Goal: Information Seeking & Learning: Check status

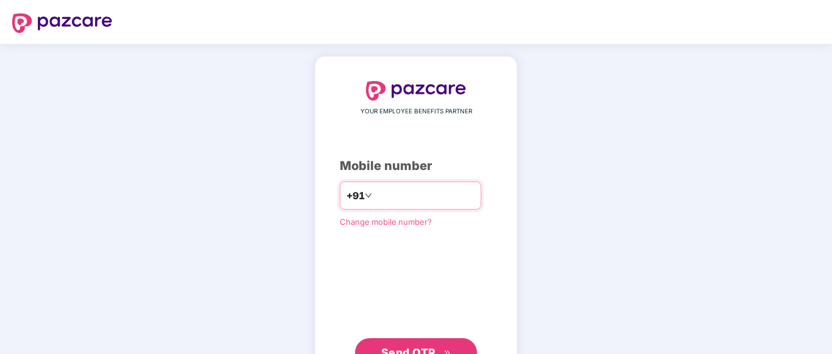
paste input "**********"
type input "**********"
click at [398, 347] on span "Send OTP" at bounding box center [408, 353] width 54 height 13
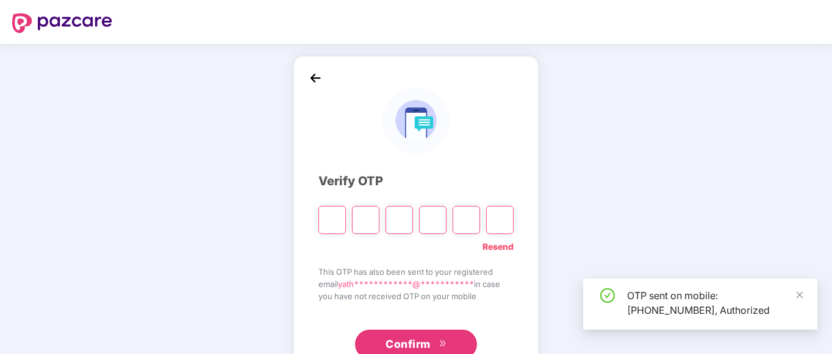
type input "*"
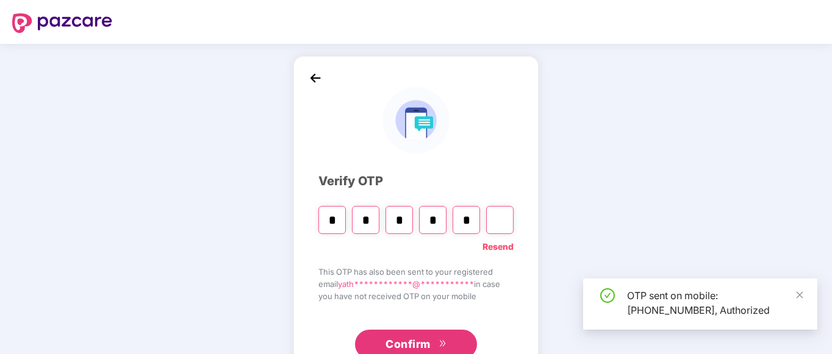
type input "*"
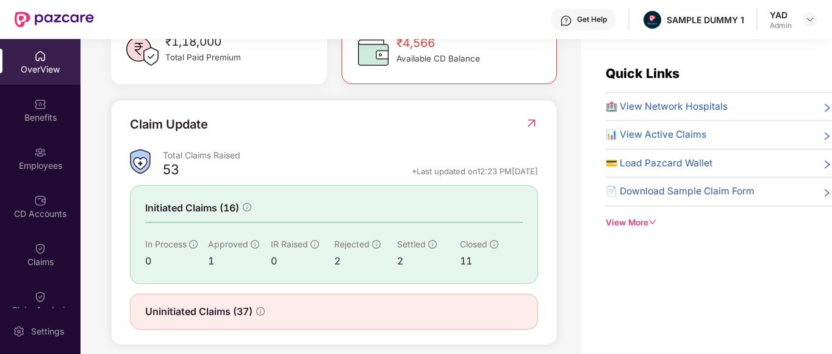
scroll to position [394, 0]
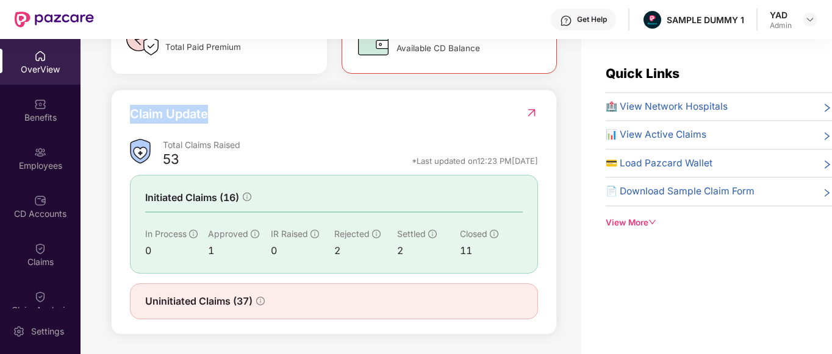
drag, startPoint x: 125, startPoint y: 113, endPoint x: 219, endPoint y: 113, distance: 94.0
click at [219, 113] on div "Claim Update Total Claims Raised 53 *Last updated on 12:23 PM[DATE] Initiated C…" at bounding box center [334, 212] width 446 height 245
click at [219, 113] on div "Claim Update" at bounding box center [334, 122] width 408 height 34
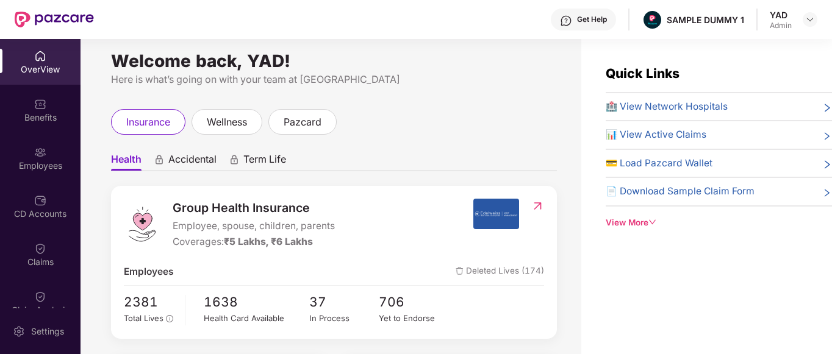
scroll to position [0, 0]
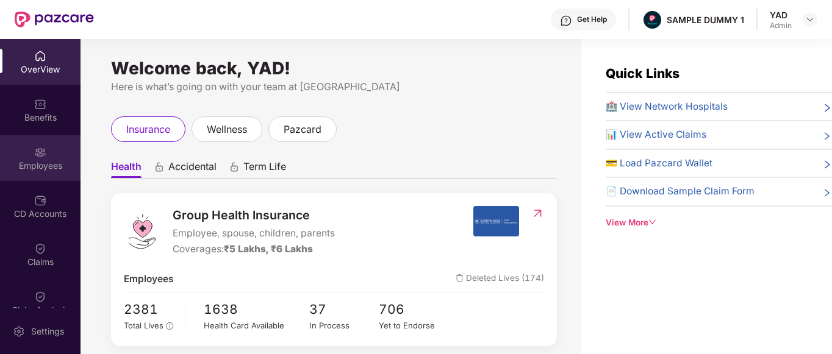
click at [34, 152] on img at bounding box center [40, 152] width 12 height 12
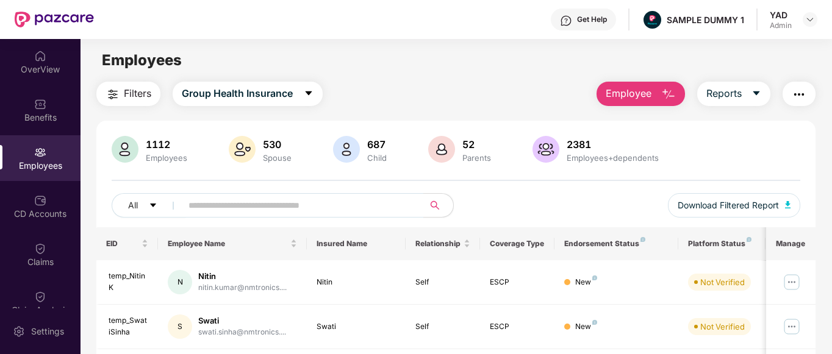
click at [622, 90] on span "Employee" at bounding box center [629, 93] width 46 height 15
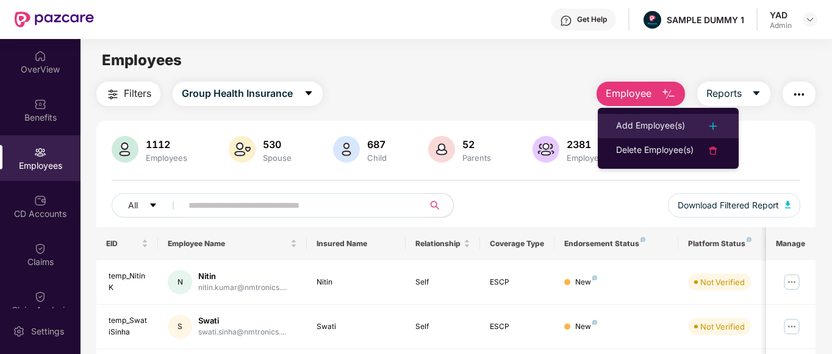
click at [632, 128] on div "Add Employee(s)" at bounding box center [650, 126] width 69 height 15
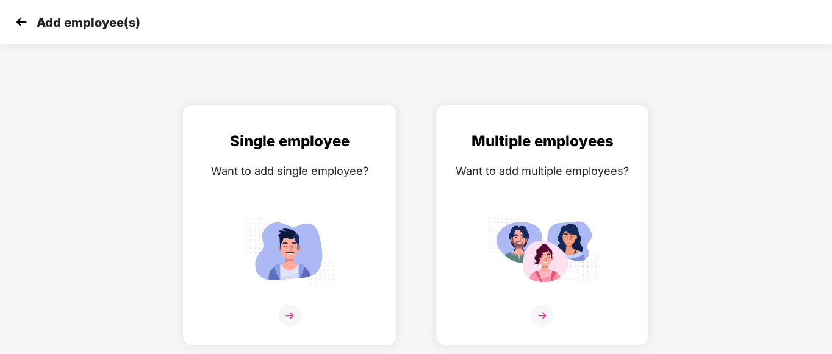
click at [271, 254] on img at bounding box center [290, 251] width 110 height 76
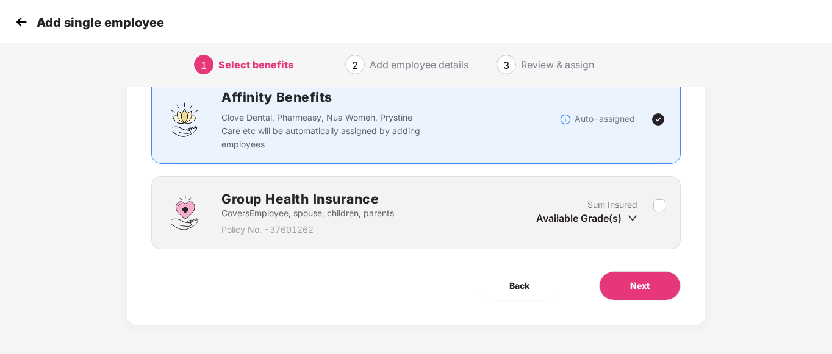
scroll to position [95, 0]
click at [652, 207] on div "Sum Insured Available Grade(s)" at bounding box center [594, 213] width 117 height 30
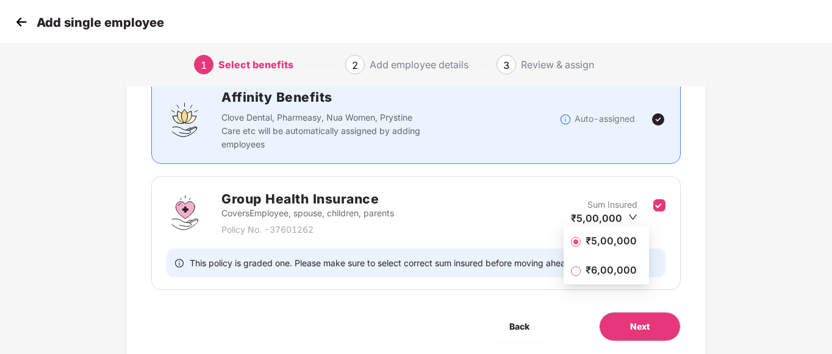
click at [598, 240] on span "₹5,00,000" at bounding box center [611, 240] width 61 height 13
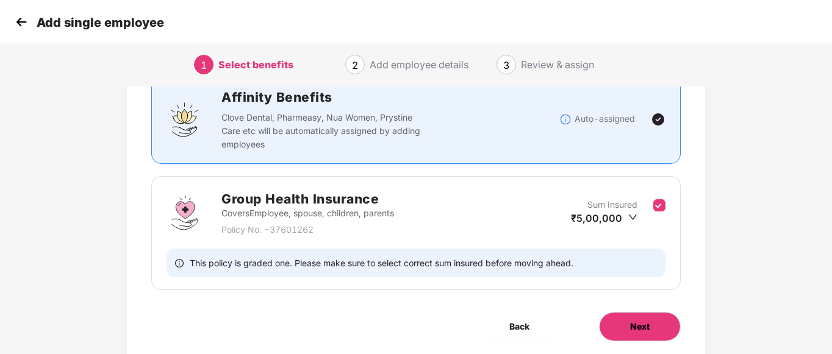
click at [639, 328] on span "Next" at bounding box center [640, 326] width 20 height 13
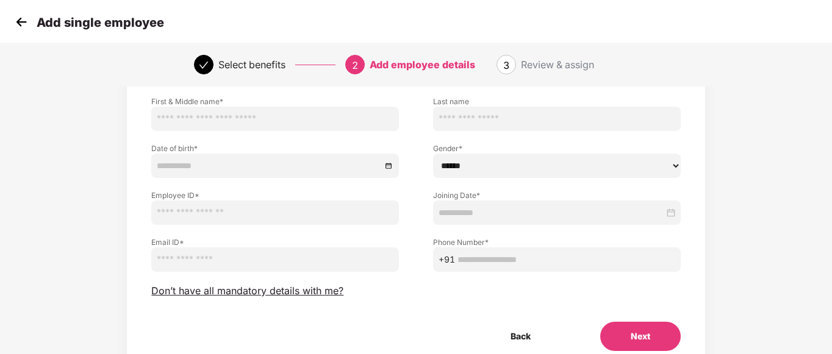
scroll to position [0, 0]
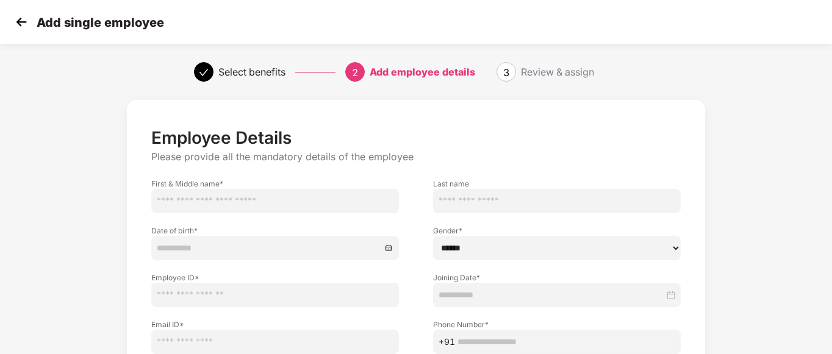
click at [20, 22] on img at bounding box center [21, 22] width 18 height 18
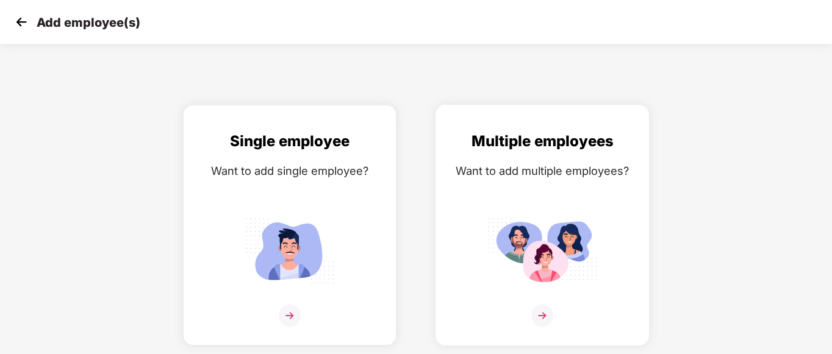
click at [543, 162] on div "Want to add multiple employees?" at bounding box center [542, 171] width 188 height 18
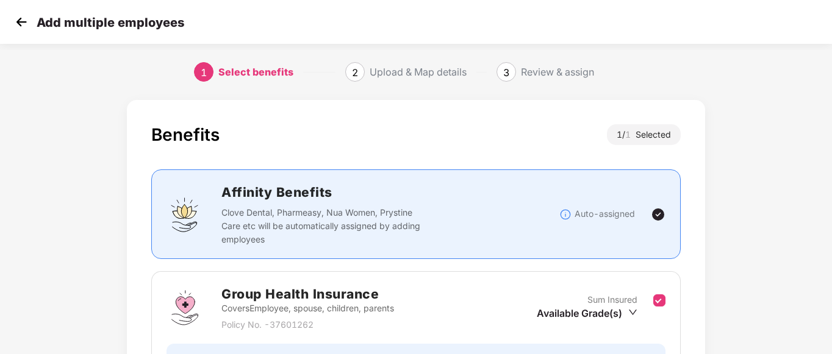
scroll to position [136, 0]
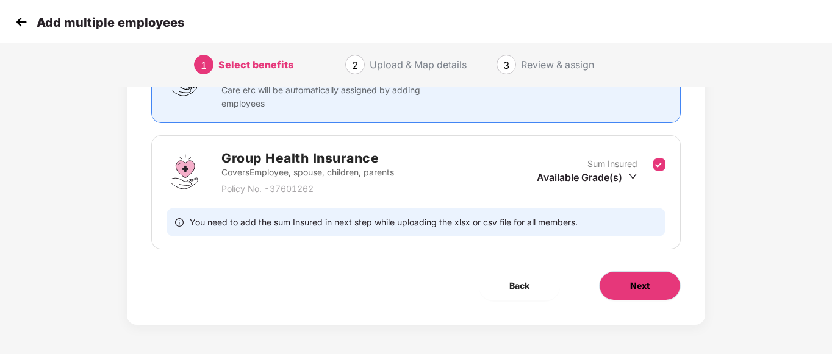
click at [612, 279] on button "Next" at bounding box center [640, 285] width 82 height 29
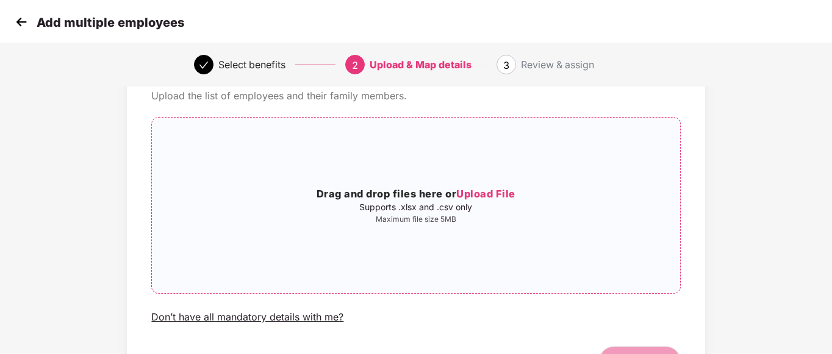
scroll to position [0, 0]
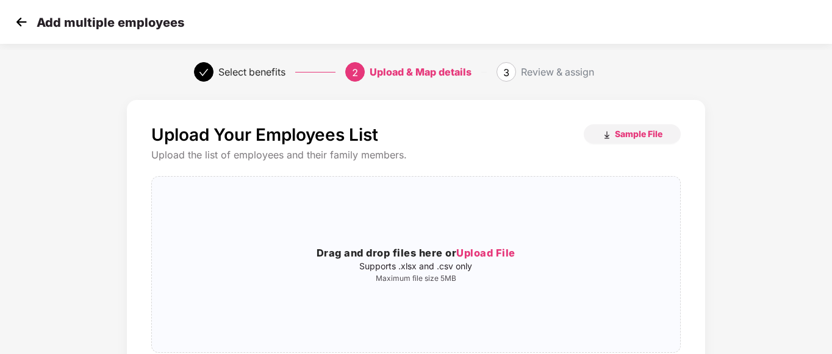
click at [20, 23] on img at bounding box center [21, 22] width 18 height 18
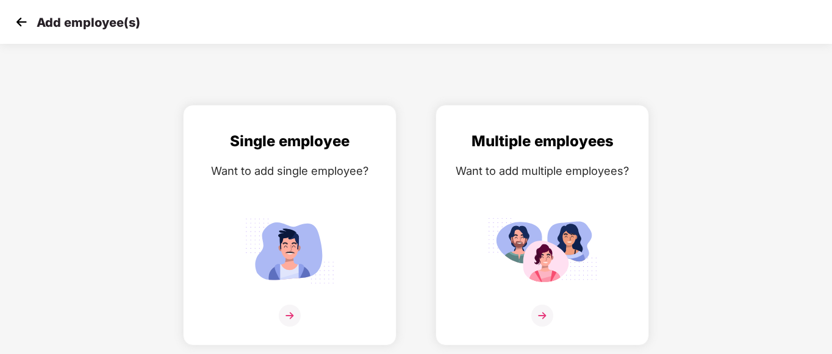
click at [20, 23] on img at bounding box center [21, 22] width 18 height 18
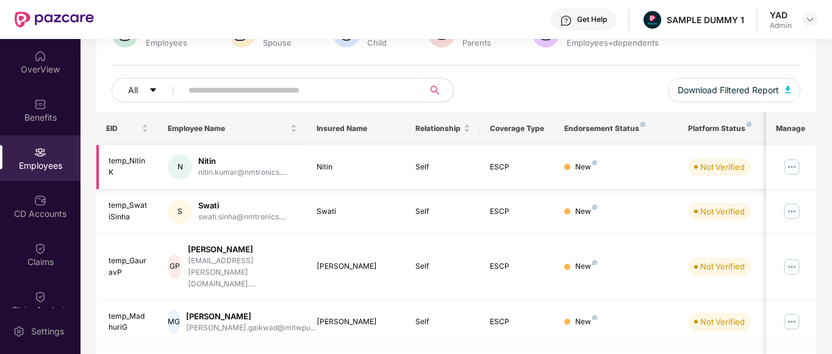
scroll to position [116, 0]
drag, startPoint x: 199, startPoint y: 160, endPoint x: 240, endPoint y: 161, distance: 40.3
click at [240, 161] on div "Nitin" at bounding box center [242, 161] width 88 height 12
click at [279, 163] on div "Nitin" at bounding box center [242, 161] width 88 height 12
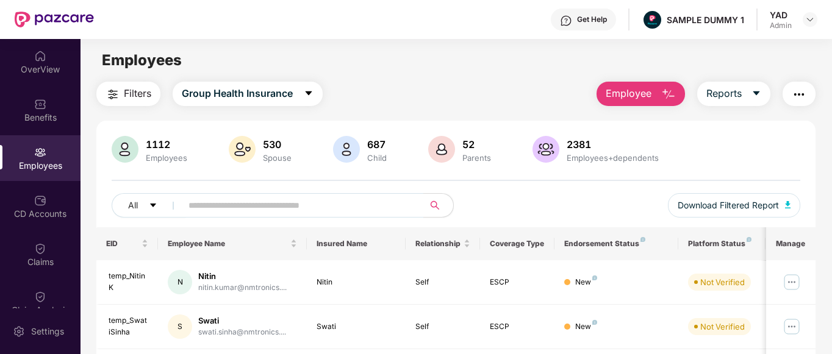
scroll to position [0, 0]
click at [627, 95] on span "Employee" at bounding box center [629, 93] width 46 height 15
click at [483, 62] on div "Employees" at bounding box center [456, 60] width 751 height 23
click at [578, 19] on div "Get Help" at bounding box center [592, 20] width 30 height 10
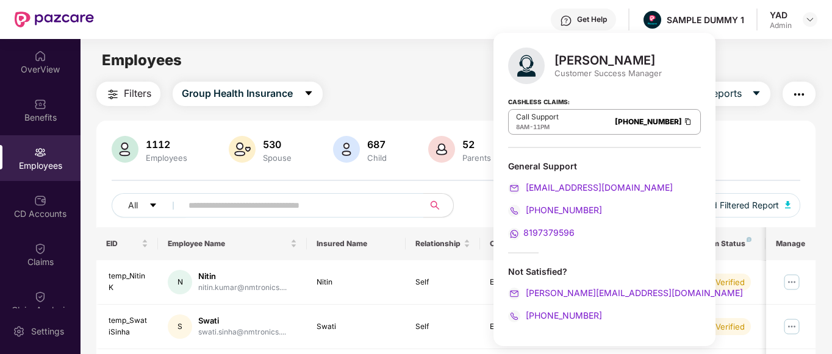
click at [449, 100] on div "Filters Group Health Insurance Employee Reports" at bounding box center [456, 94] width 720 height 24
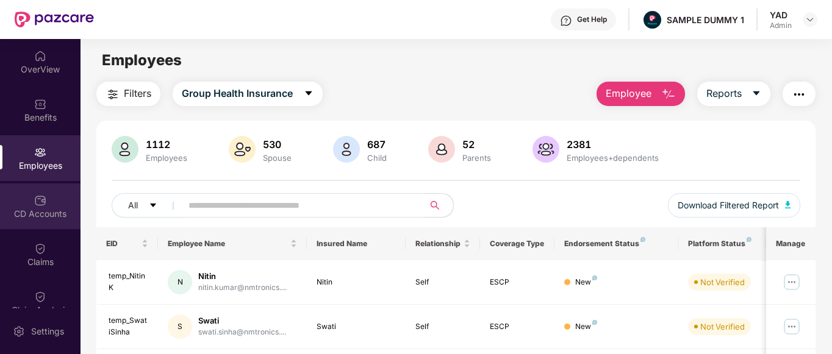
click at [4, 208] on div "CD Accounts" at bounding box center [40, 214] width 81 height 12
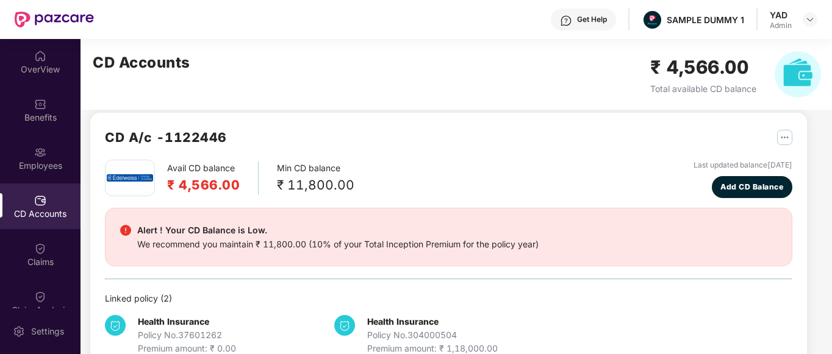
scroll to position [12, 0]
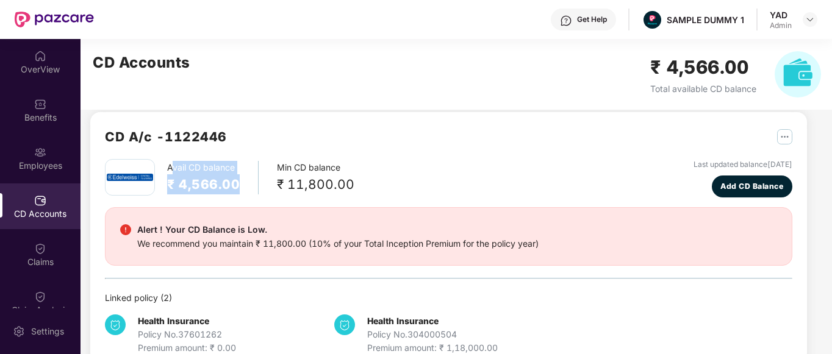
drag, startPoint x: 171, startPoint y: 163, endPoint x: 244, endPoint y: 189, distance: 76.8
click at [244, 189] on div "Avail CD balance ₹ 4,566.00" at bounding box center [213, 178] width 92 height 34
click at [245, 188] on div "Avail CD balance ₹ 4,566.00" at bounding box center [213, 178] width 92 height 34
drag, startPoint x: 168, startPoint y: 166, endPoint x: 262, endPoint y: 180, distance: 94.4
click at [262, 180] on div "Avail CD balance ₹ 4,566.00 Min CD balance ₹ 11,800.00" at bounding box center [230, 177] width 250 height 37
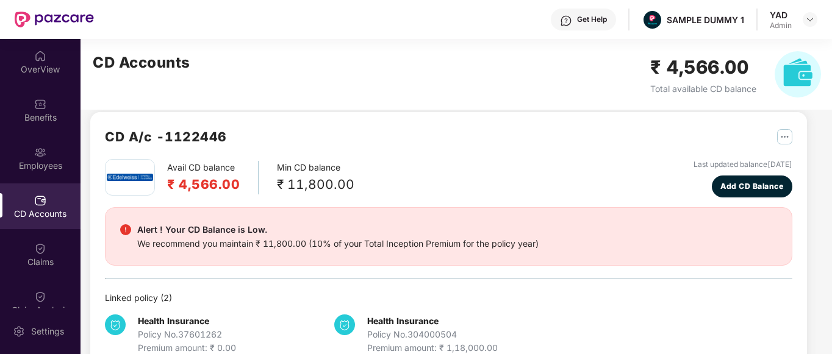
click at [253, 157] on div "CD A/c - 1122446" at bounding box center [449, 143] width 688 height 32
click at [752, 184] on span "Add CD Balance" at bounding box center [751, 187] width 63 height 12
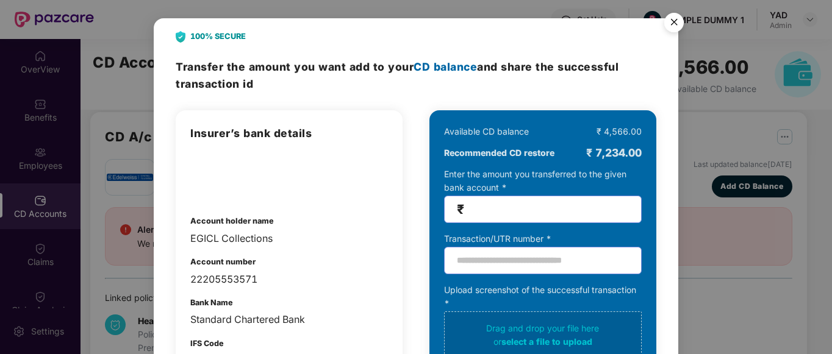
scroll to position [92, 0]
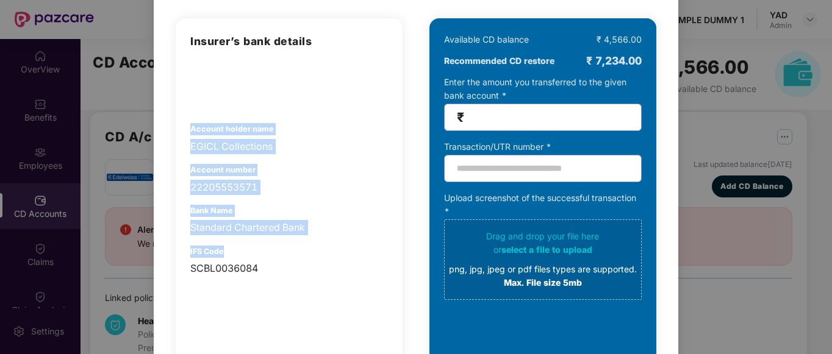
drag, startPoint x: 185, startPoint y: 129, endPoint x: 279, endPoint y: 242, distance: 147.2
click at [279, 242] on div "Insurer’s bank details Account holder name EGICL Collections Account number 222…" at bounding box center [289, 213] width 227 height 390
click at [311, 160] on div "Insurer’s bank details Account holder name EGICL Collections Account number 222…" at bounding box center [289, 154] width 198 height 243
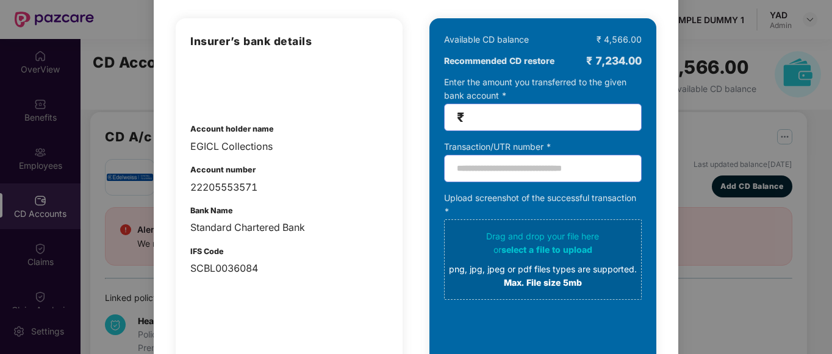
scroll to position [0, 0]
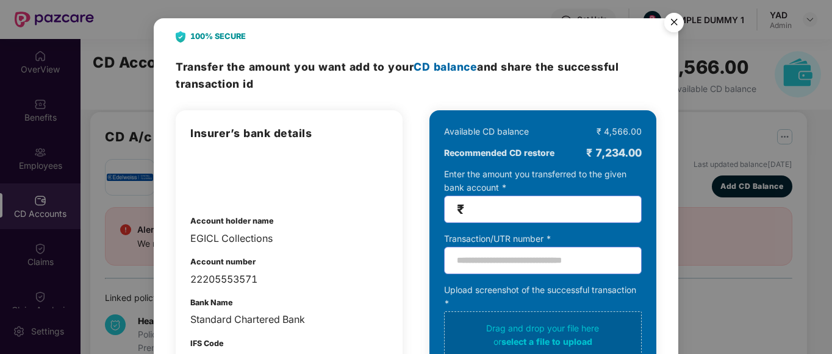
click at [670, 23] on img "Close" at bounding box center [674, 24] width 34 height 34
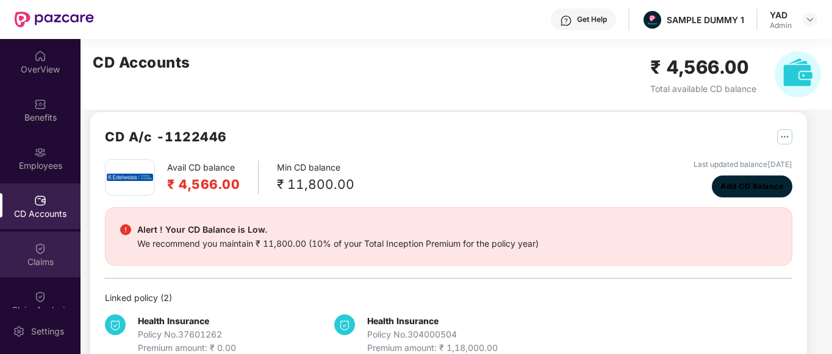
scroll to position [173, 0]
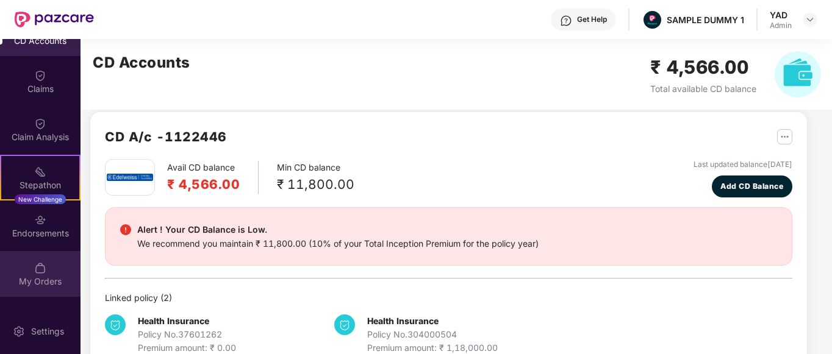
click at [23, 269] on div "My Orders" at bounding box center [40, 274] width 81 height 46
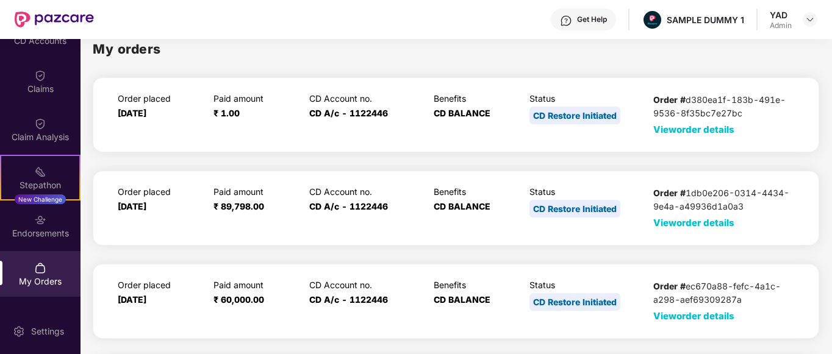
scroll to position [98, 0]
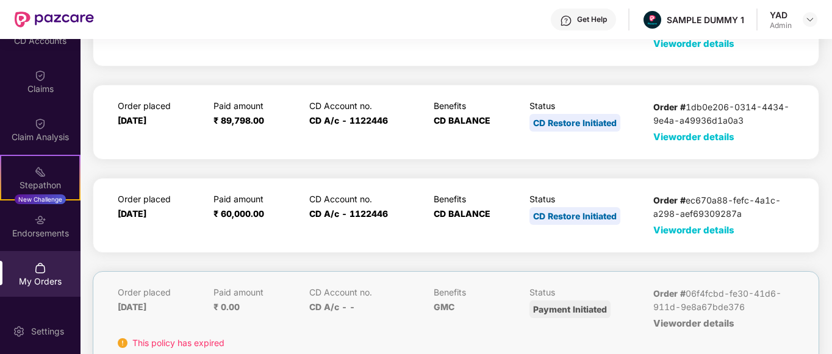
click at [687, 225] on span "View order details" at bounding box center [693, 231] width 81 height 12
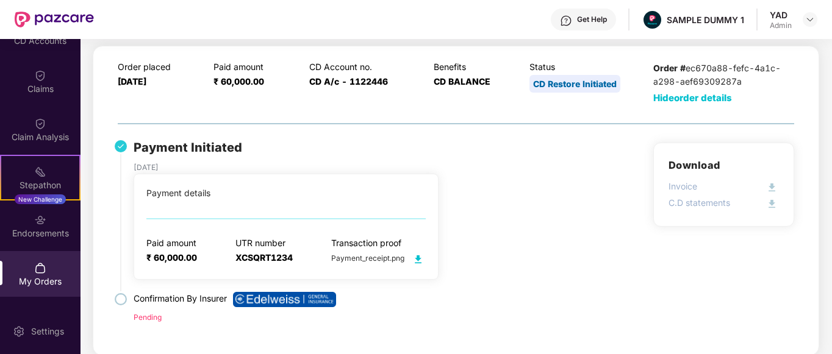
scroll to position [160, 0]
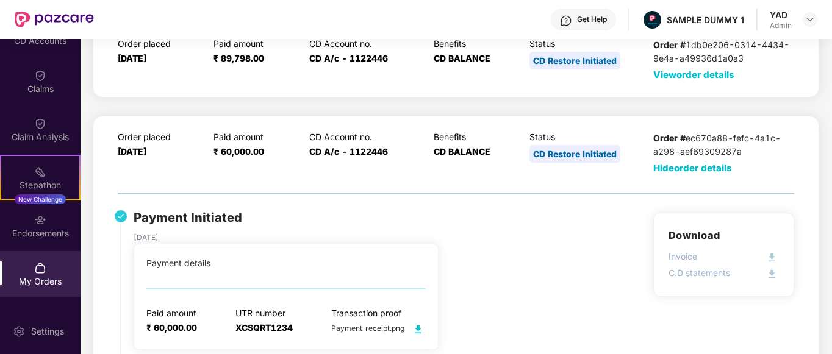
click at [672, 171] on span "Hide order details" at bounding box center [692, 168] width 79 height 12
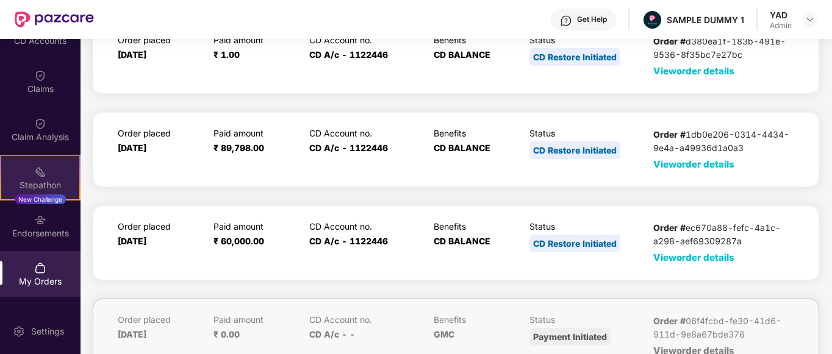
scroll to position [121, 0]
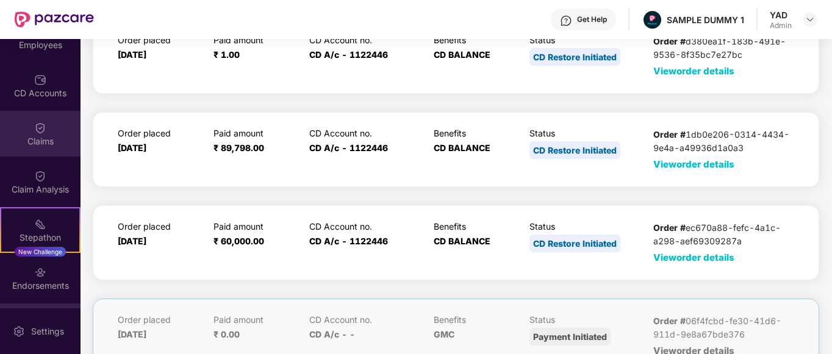
click at [27, 139] on div "Claims" at bounding box center [40, 141] width 81 height 12
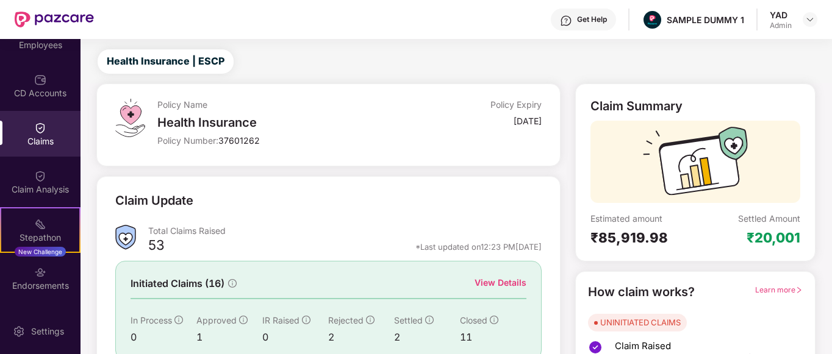
scroll to position [24, 0]
drag, startPoint x: 590, startPoint y: 102, endPoint x: 714, endPoint y: 109, distance: 124.0
click at [714, 109] on div "Claim Summary" at bounding box center [696, 109] width 210 height 22
drag, startPoint x: 591, startPoint y: 238, endPoint x: 657, endPoint y: 245, distance: 66.3
click at [657, 245] on div "₹85,919.98" at bounding box center [643, 237] width 105 height 17
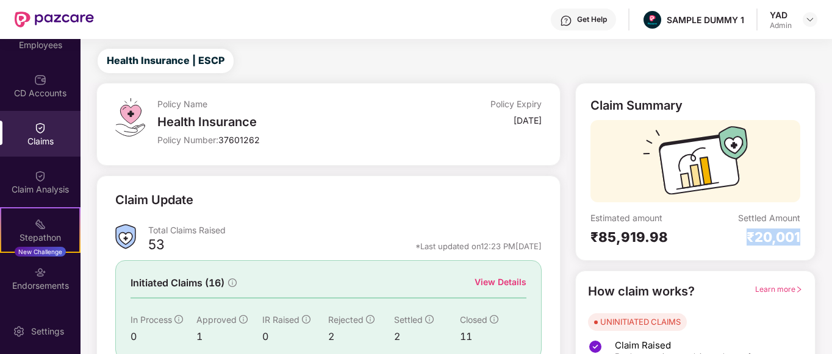
drag, startPoint x: 744, startPoint y: 239, endPoint x: 813, endPoint y: 237, distance: 69.6
click at [813, 237] on div "Claim Summary Estimated amount ₹85,919.98 Settled Amount ₹20,001" at bounding box center [695, 172] width 240 height 178
click at [684, 230] on div "₹85,919.98" at bounding box center [643, 237] width 105 height 17
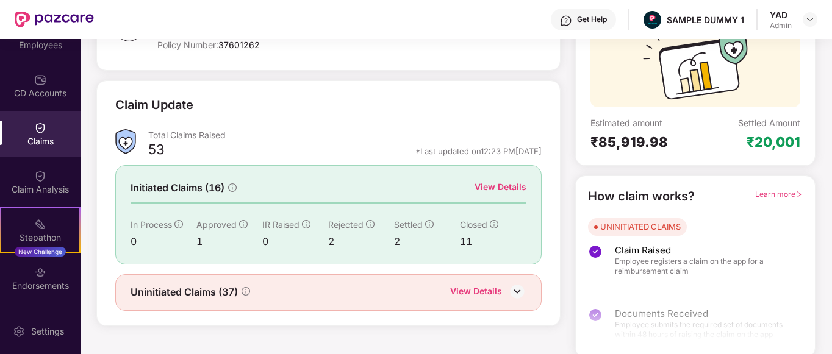
scroll to position [119, 0]
click at [502, 190] on div "View Details" at bounding box center [501, 187] width 52 height 13
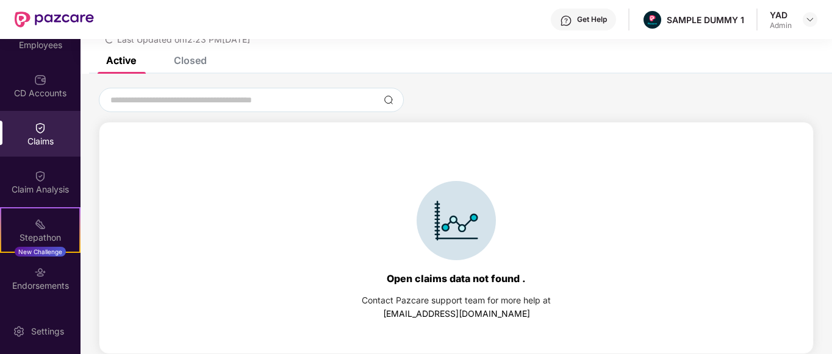
scroll to position [52, 0]
click at [186, 63] on div "Closed" at bounding box center [190, 60] width 33 height 12
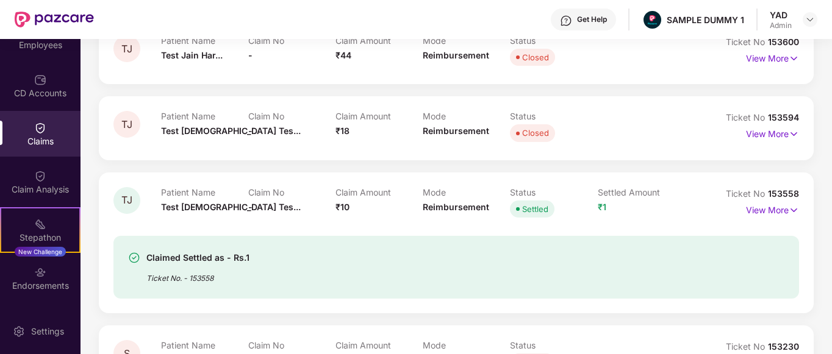
scroll to position [199, 0]
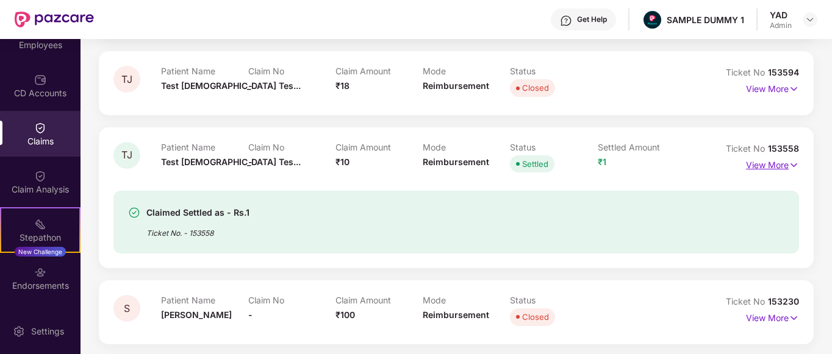
click at [761, 167] on p "View More" at bounding box center [772, 164] width 53 height 16
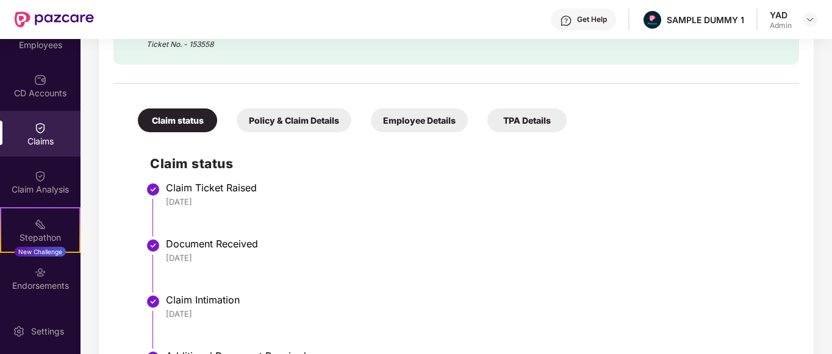
scroll to position [406, 0]
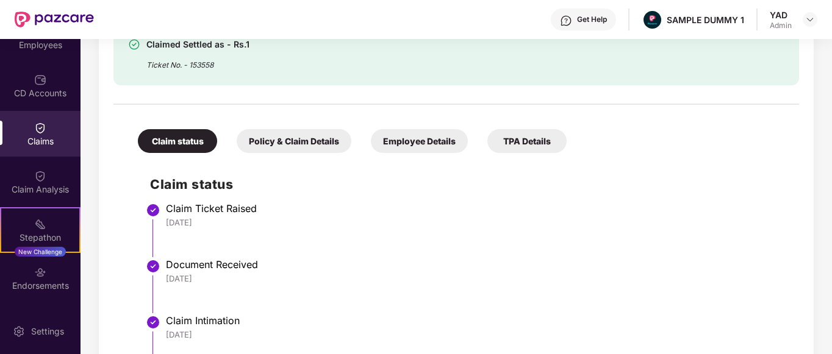
click at [257, 135] on div "Policy & Claim Details" at bounding box center [294, 141] width 115 height 24
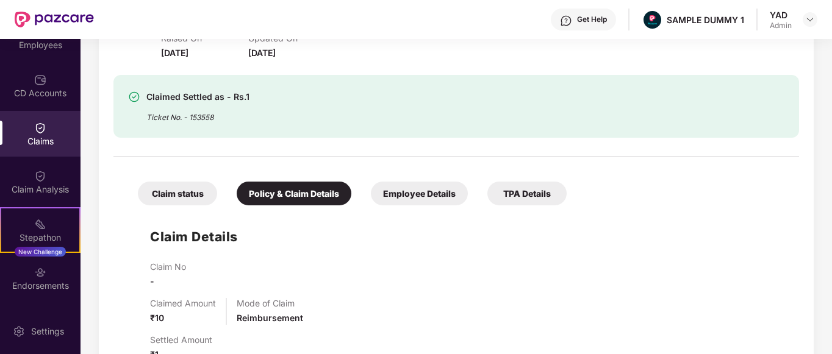
scroll to position [353, 0]
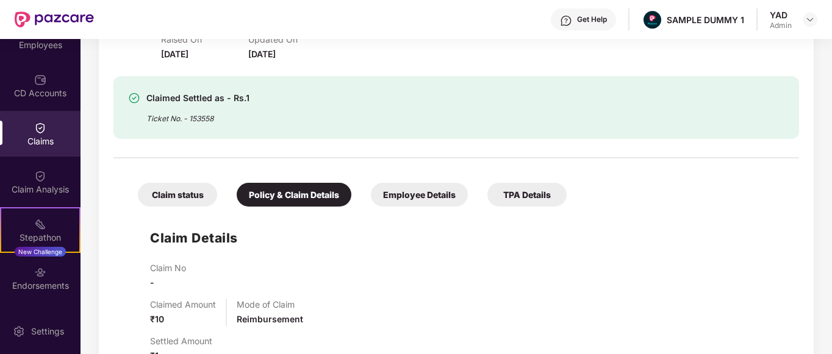
click at [405, 189] on div "Employee Details" at bounding box center [419, 195] width 97 height 24
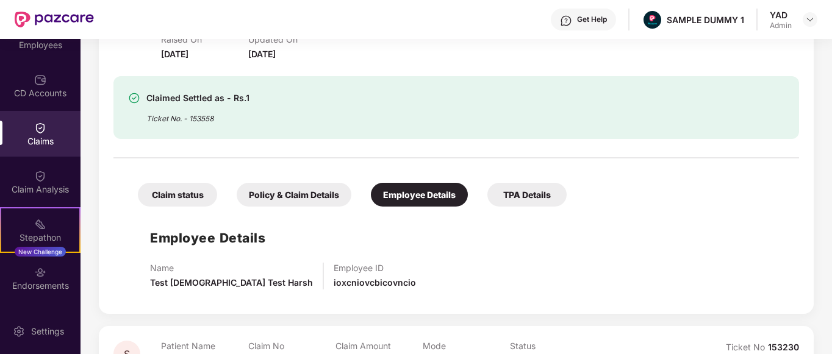
click at [523, 200] on div "TPA Details" at bounding box center [526, 195] width 79 height 24
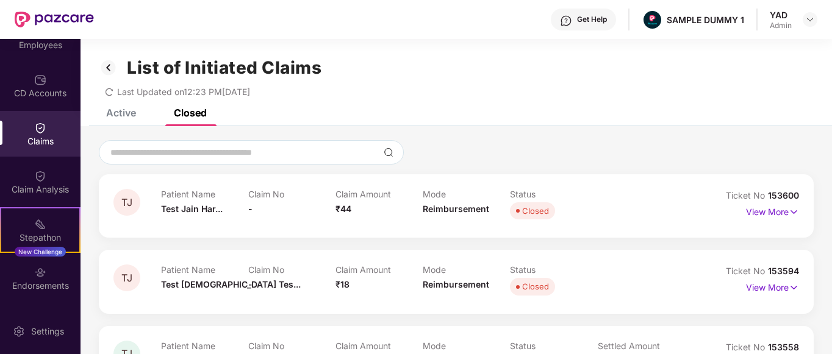
scroll to position [0, 0]
click at [25, 179] on div "Claim Analysis" at bounding box center [40, 182] width 81 height 46
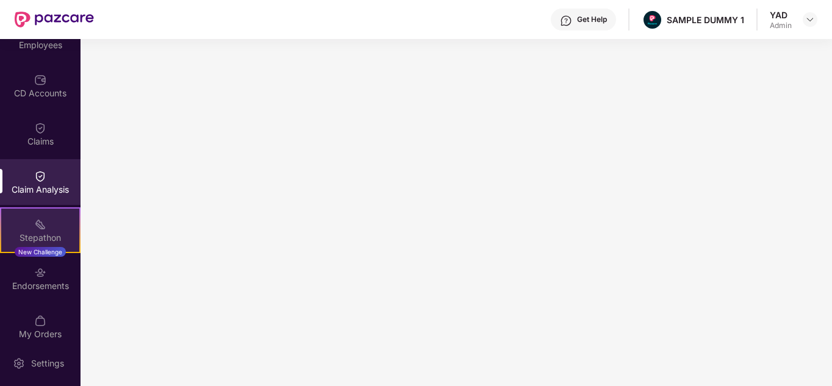
scroll to position [181, 0]
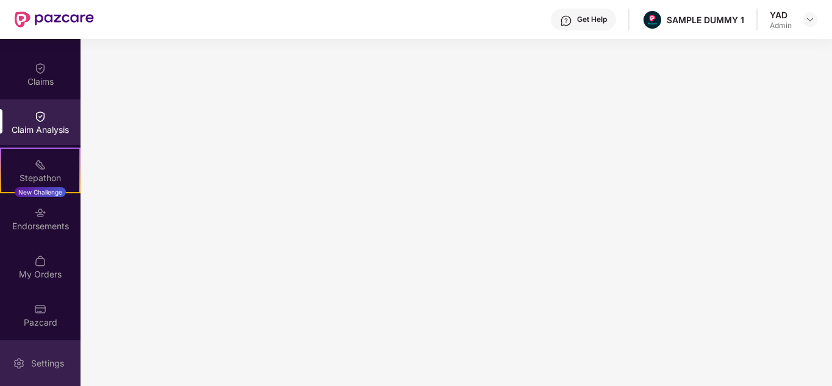
click at [27, 375] on div "Settings" at bounding box center [40, 363] width 81 height 46
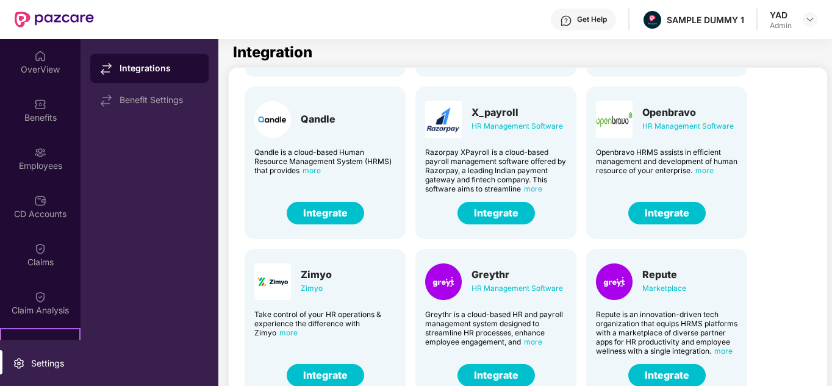
scroll to position [179, 0]
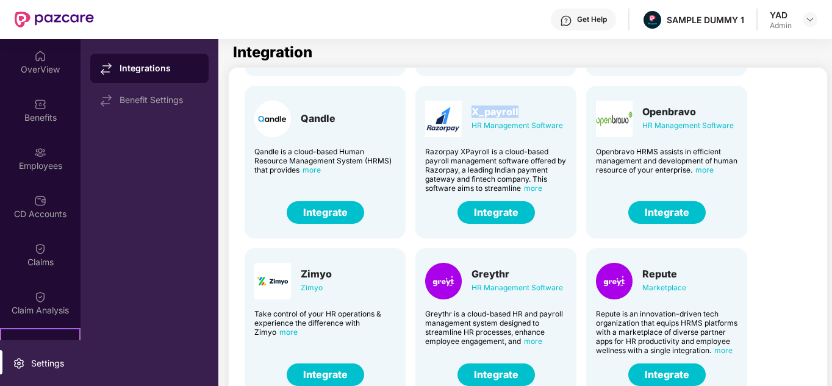
drag, startPoint x: 473, startPoint y: 113, endPoint x: 523, endPoint y: 109, distance: 50.2
click at [523, 109] on div "X_payroll" at bounding box center [518, 112] width 92 height 12
click at [533, 109] on div "X_payroll" at bounding box center [518, 112] width 92 height 12
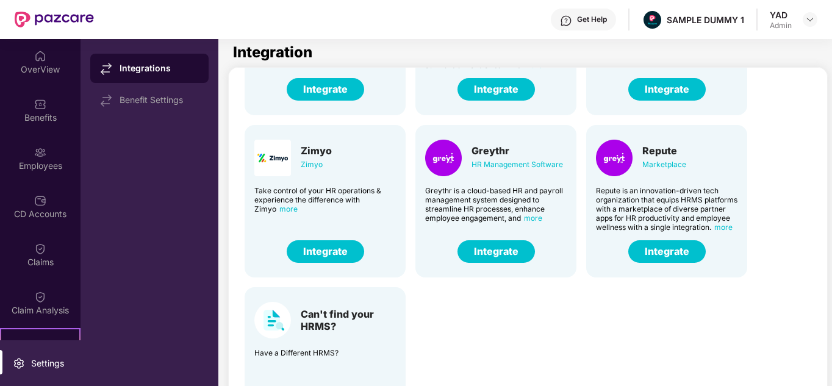
scroll to position [0, 0]
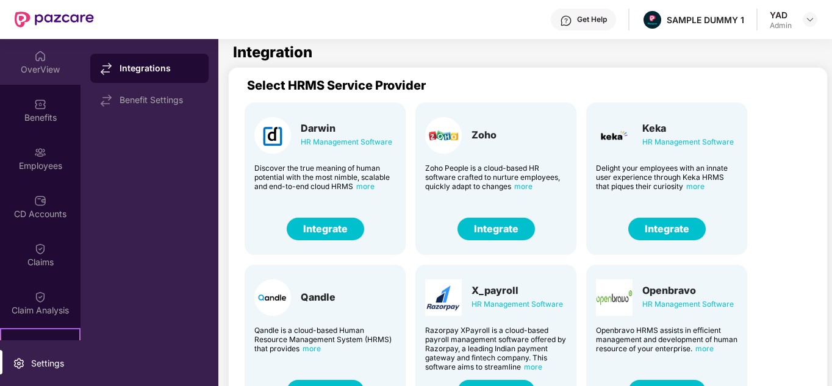
click at [40, 62] on img at bounding box center [40, 56] width 12 height 12
